Goal: Transaction & Acquisition: Purchase product/service

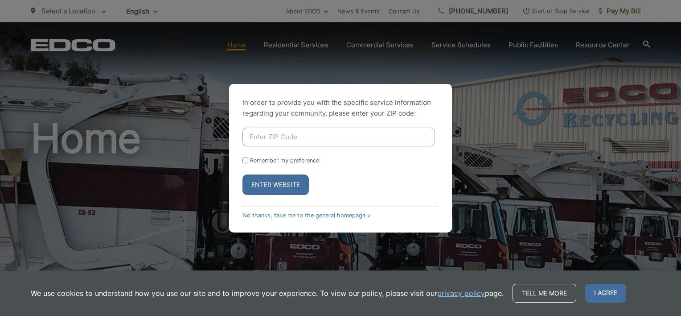
click at [266, 137] on input "Enter ZIP Code" at bounding box center [338, 136] width 193 height 19
click at [266, 137] on input "9201" at bounding box center [338, 136] width 193 height 19
type input "92019"
click at [247, 159] on input "Remember my preference" at bounding box center [245, 160] width 6 height 6
checkbox input "true"
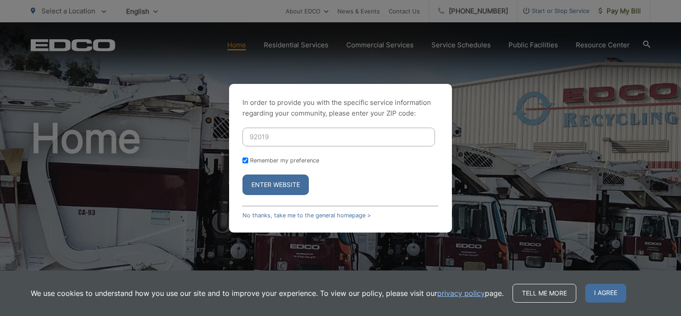
click at [280, 184] on button "Enter Website" at bounding box center [275, 184] width 66 height 20
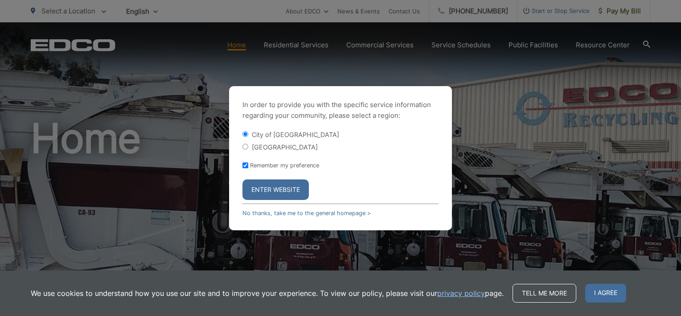
click at [278, 191] on button "Enter Website" at bounding box center [275, 189] width 66 height 20
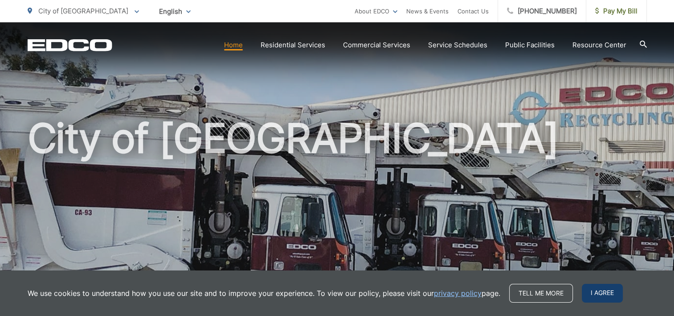
click at [602, 292] on span "I agree" at bounding box center [602, 292] width 41 height 19
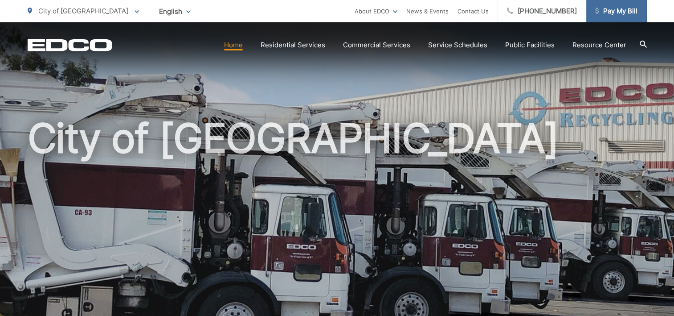
click at [623, 7] on span "Pay My Bill" at bounding box center [616, 11] width 42 height 11
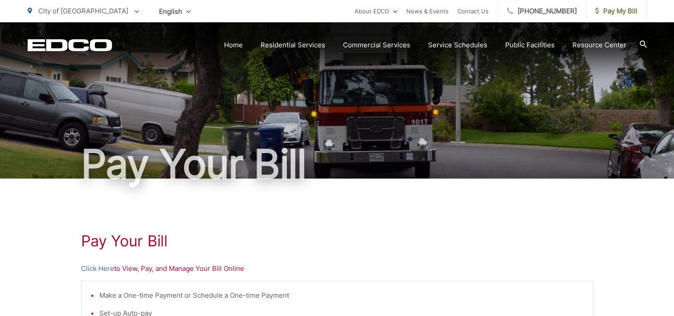
click at [623, 7] on span "Pay My Bill" at bounding box center [616, 11] width 42 height 11
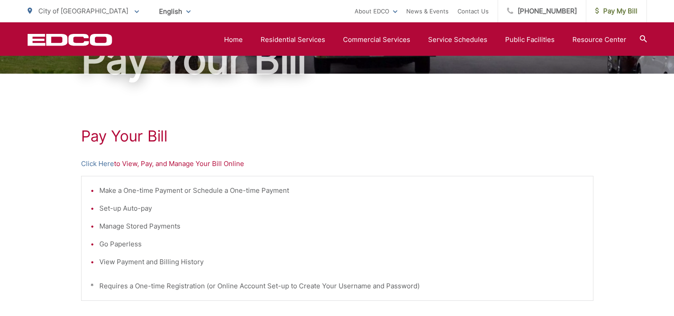
scroll to position [139, 0]
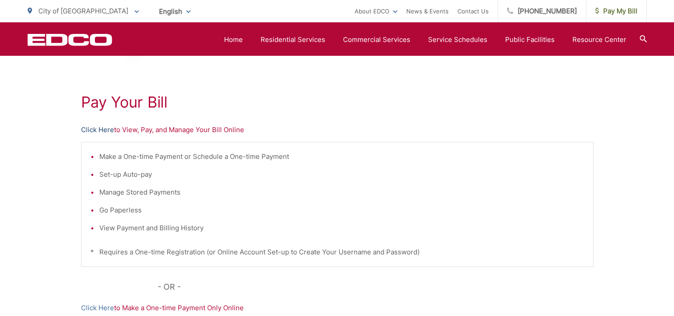
click at [95, 130] on link "Click Here" at bounding box center [97, 129] width 33 height 11
click at [102, 129] on link "Click Here" at bounding box center [97, 129] width 33 height 11
click at [190, 157] on li "Make a One-time Payment or Schedule a One-time Payment" at bounding box center [341, 156] width 485 height 11
click at [99, 310] on link "Click Here" at bounding box center [97, 307] width 33 height 11
